Goal: Check status: Check status

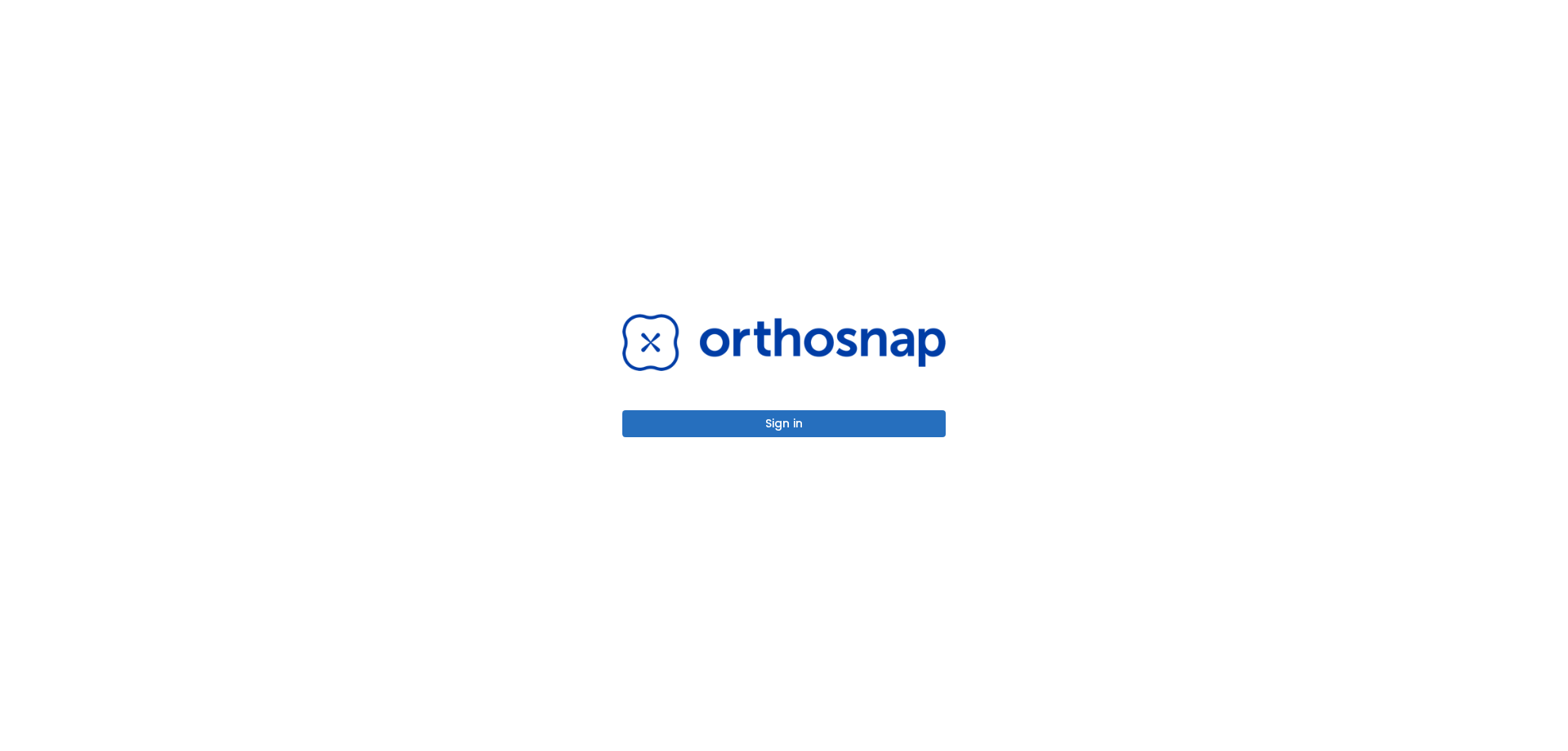
click at [852, 428] on button "Sign in" at bounding box center [784, 423] width 324 height 27
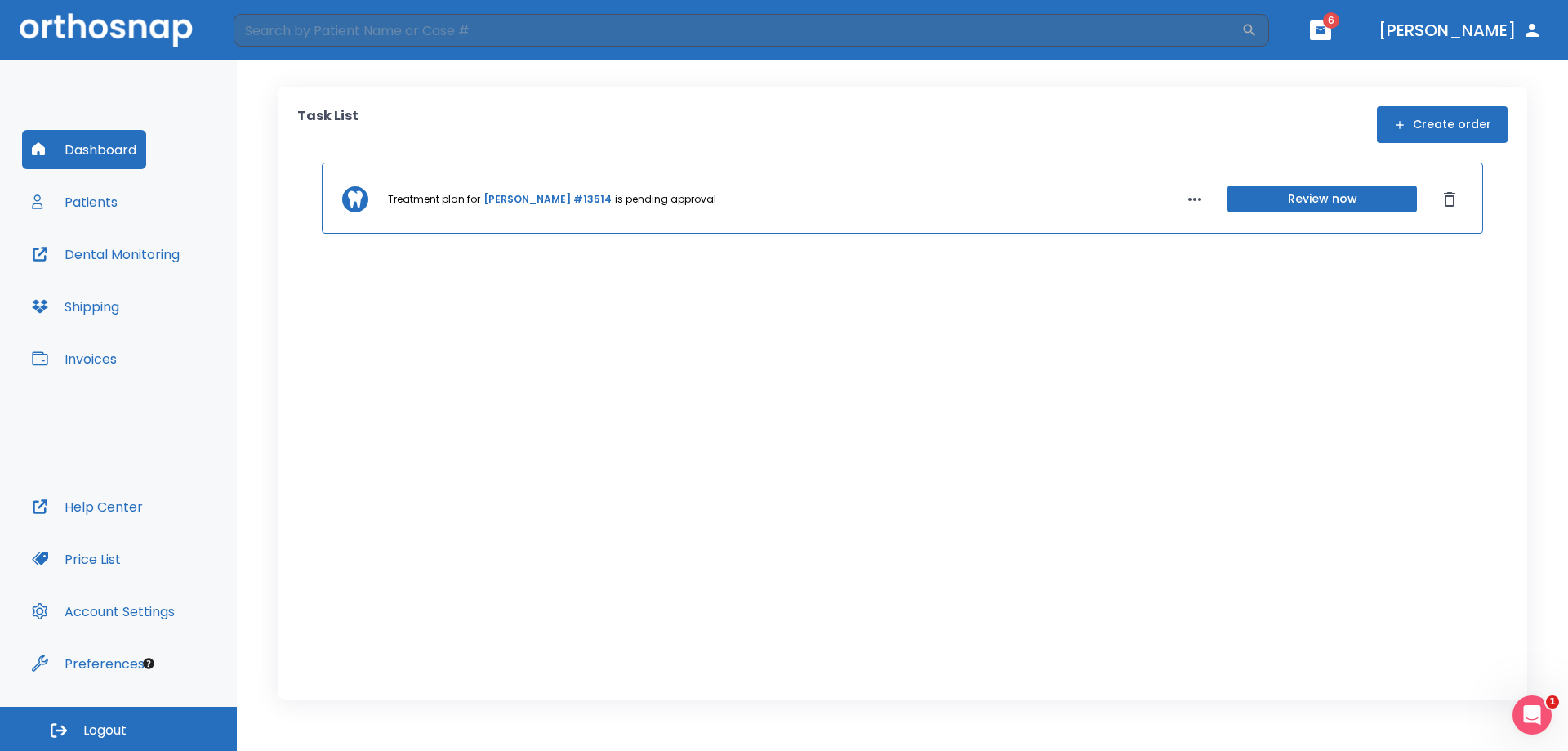
click at [106, 203] on button "Patients" at bounding box center [74, 202] width 105 height 39
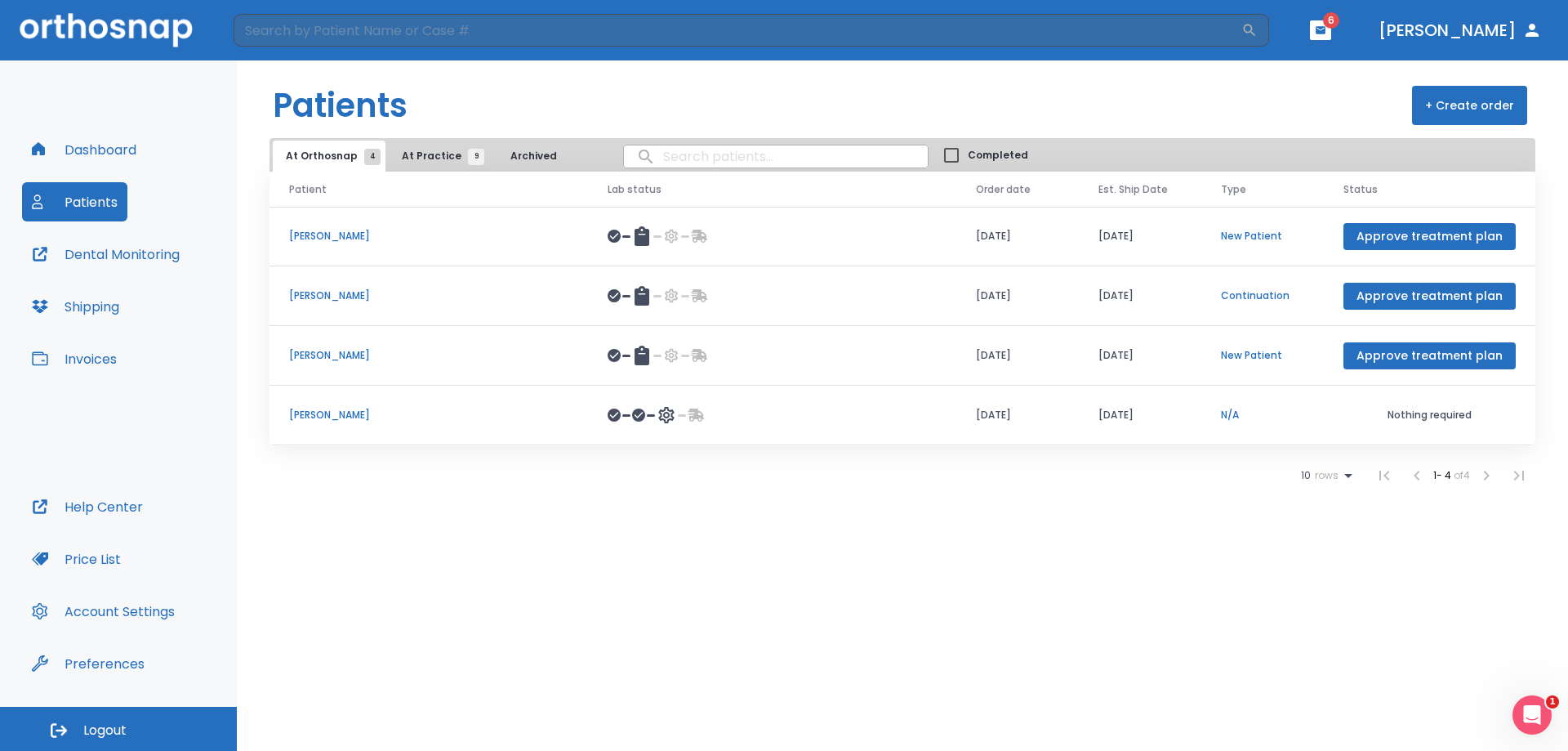
click at [85, 303] on button "Shipping" at bounding box center [75, 306] width 107 height 39
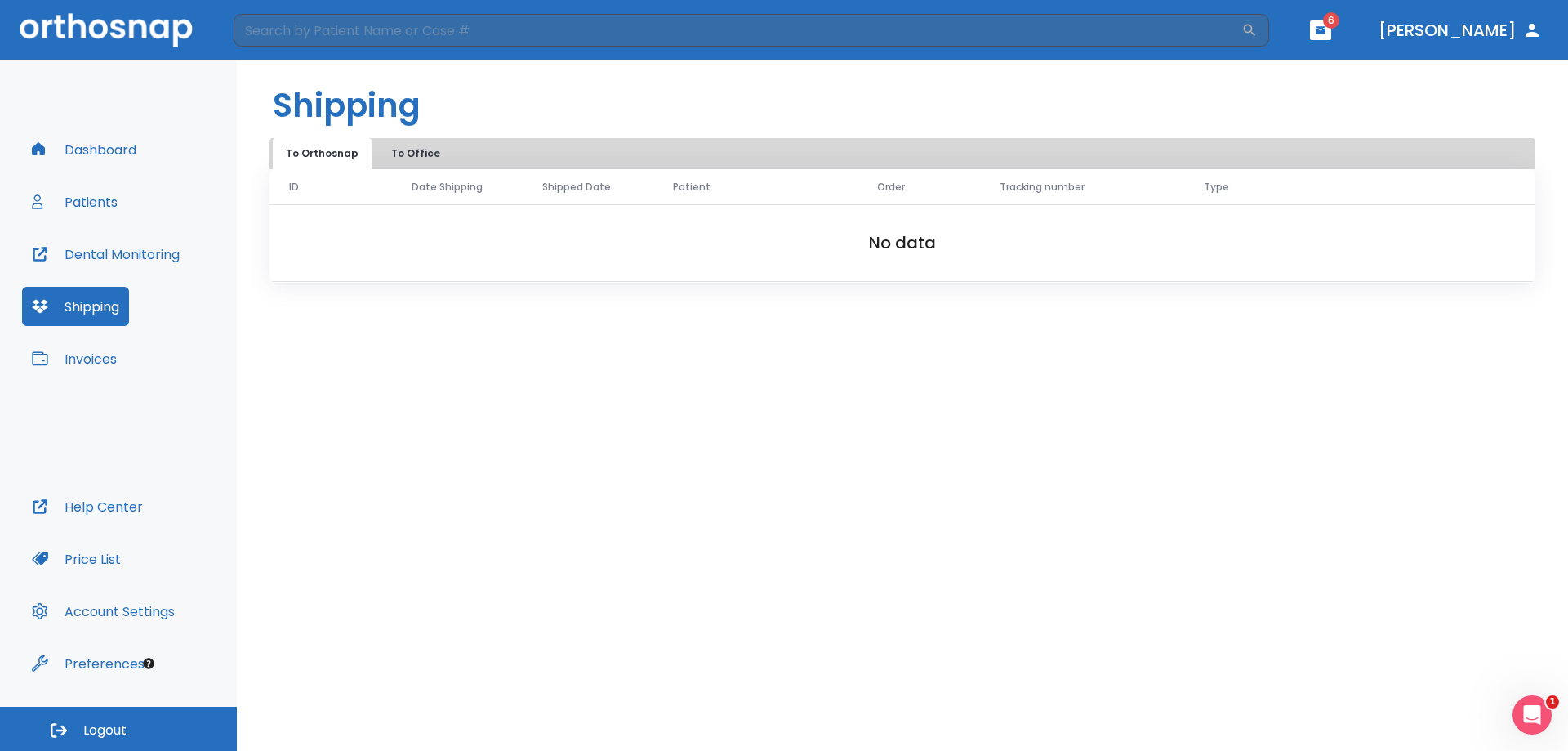
click at [406, 143] on button "To Office" at bounding box center [415, 153] width 82 height 31
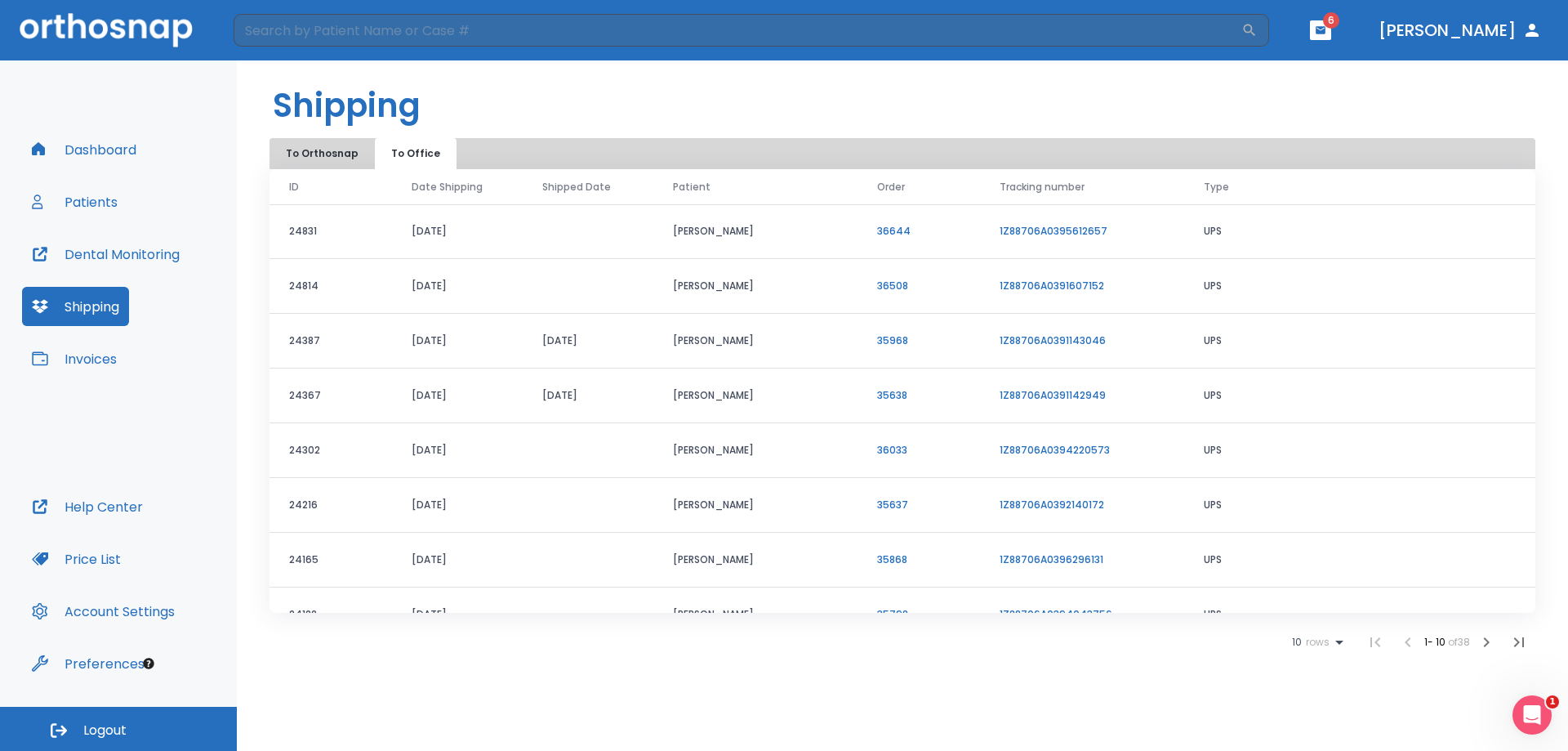
click at [1028, 344] on link "1Z88706A0391143046" at bounding box center [1052, 340] width 106 height 14
click at [91, 198] on button "Patients" at bounding box center [74, 202] width 105 height 39
